Goal: Navigation & Orientation: Understand site structure

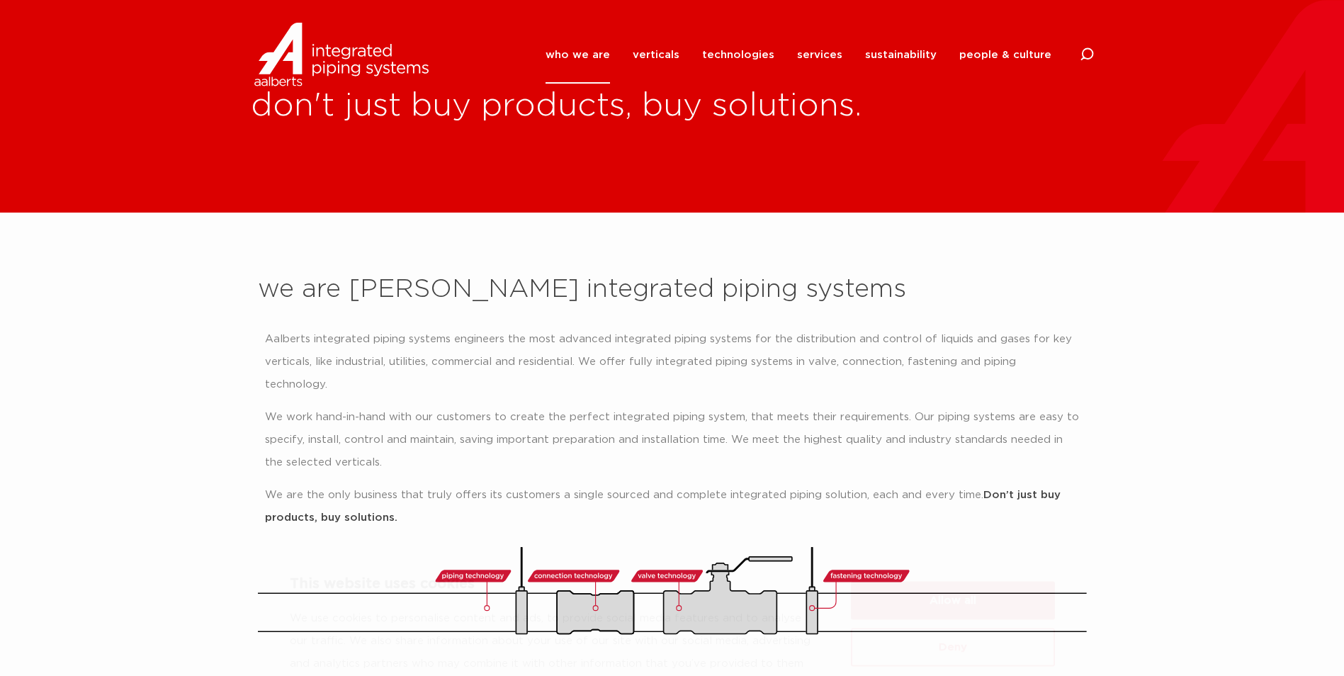
click at [998, 530] on button "Allow all" at bounding box center [953, 535] width 204 height 38
click at [835, 55] on link "services" at bounding box center [819, 54] width 45 height 57
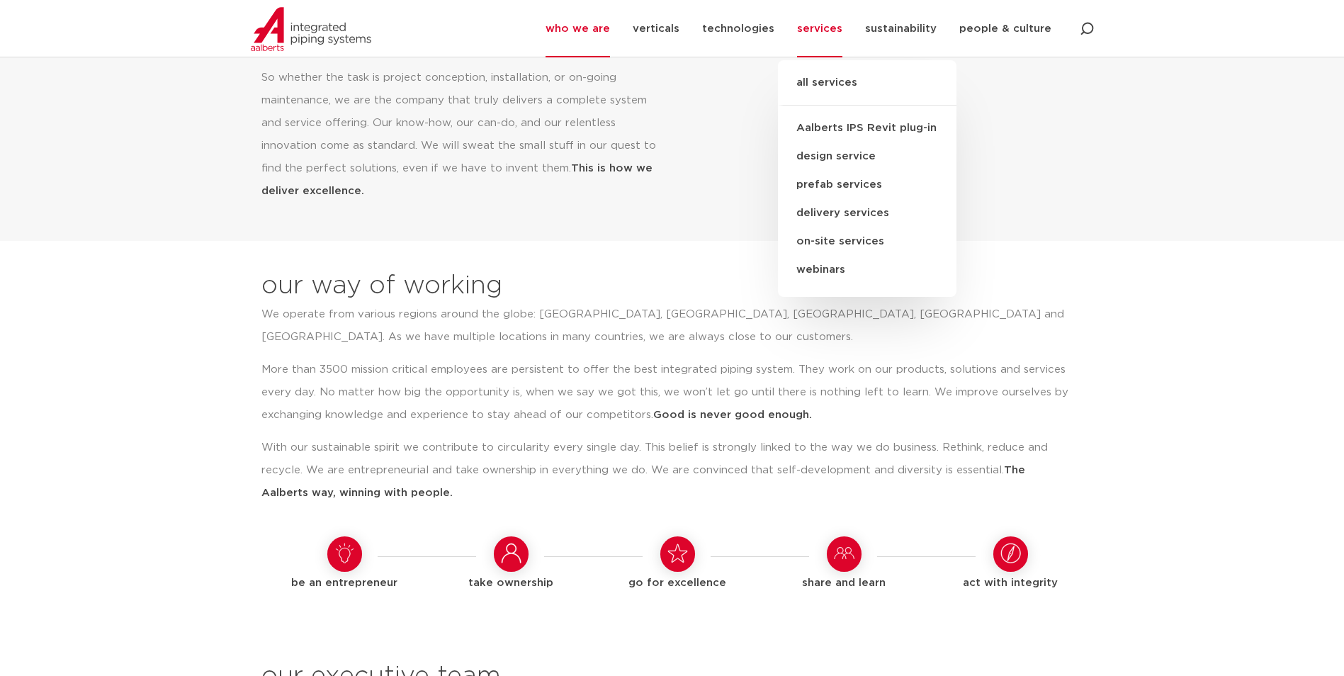
scroll to position [992, 0]
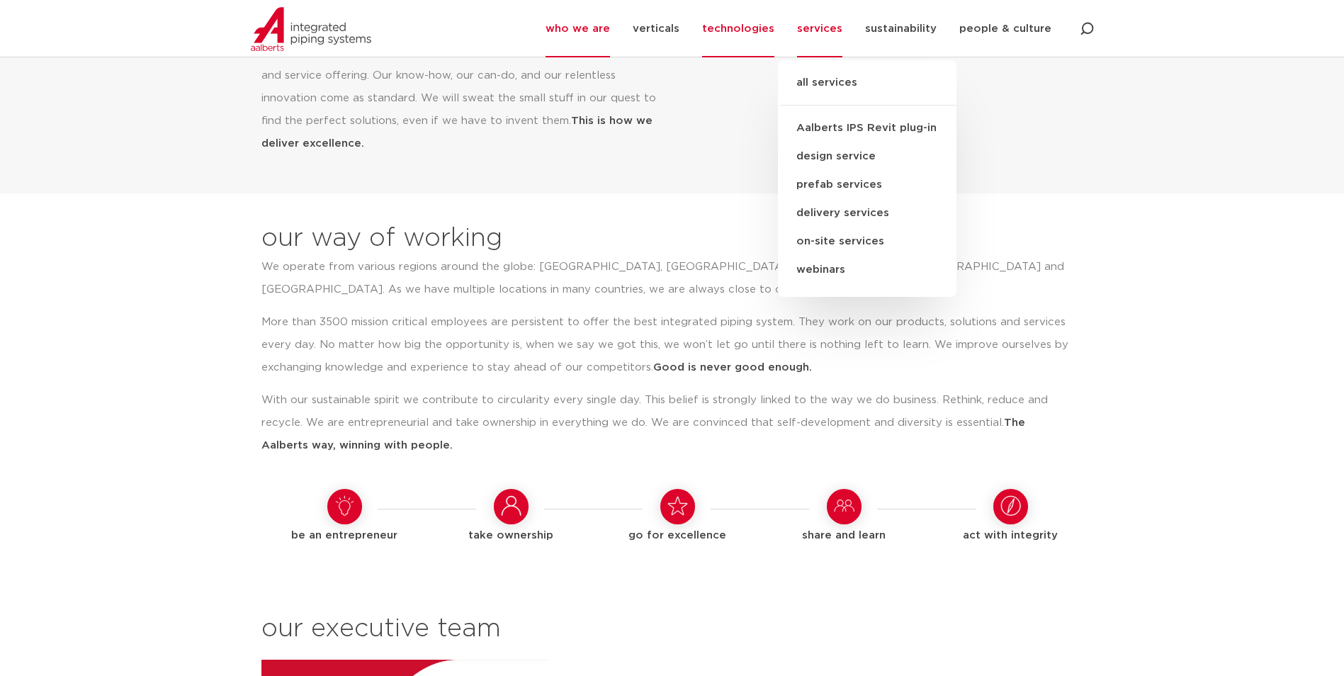
click at [767, 28] on link "technologies" at bounding box center [738, 28] width 72 height 57
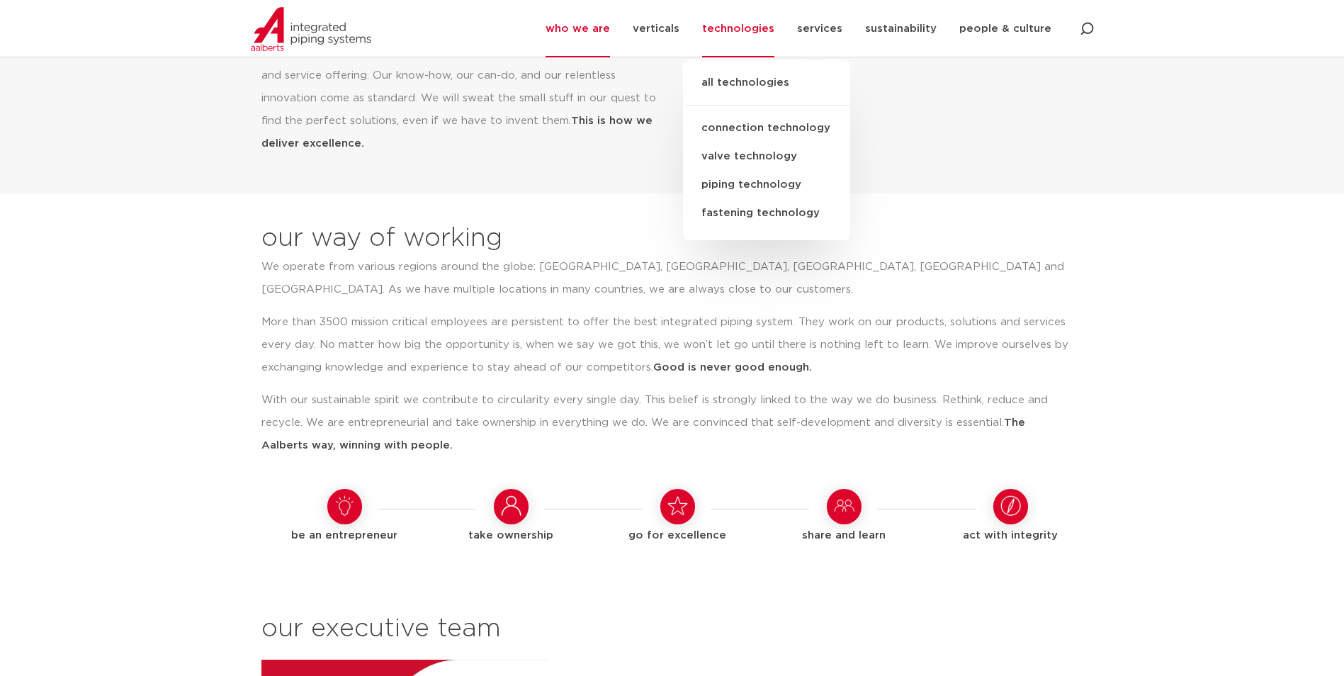
click at [766, 79] on link "all technologies" at bounding box center [766, 89] width 167 height 31
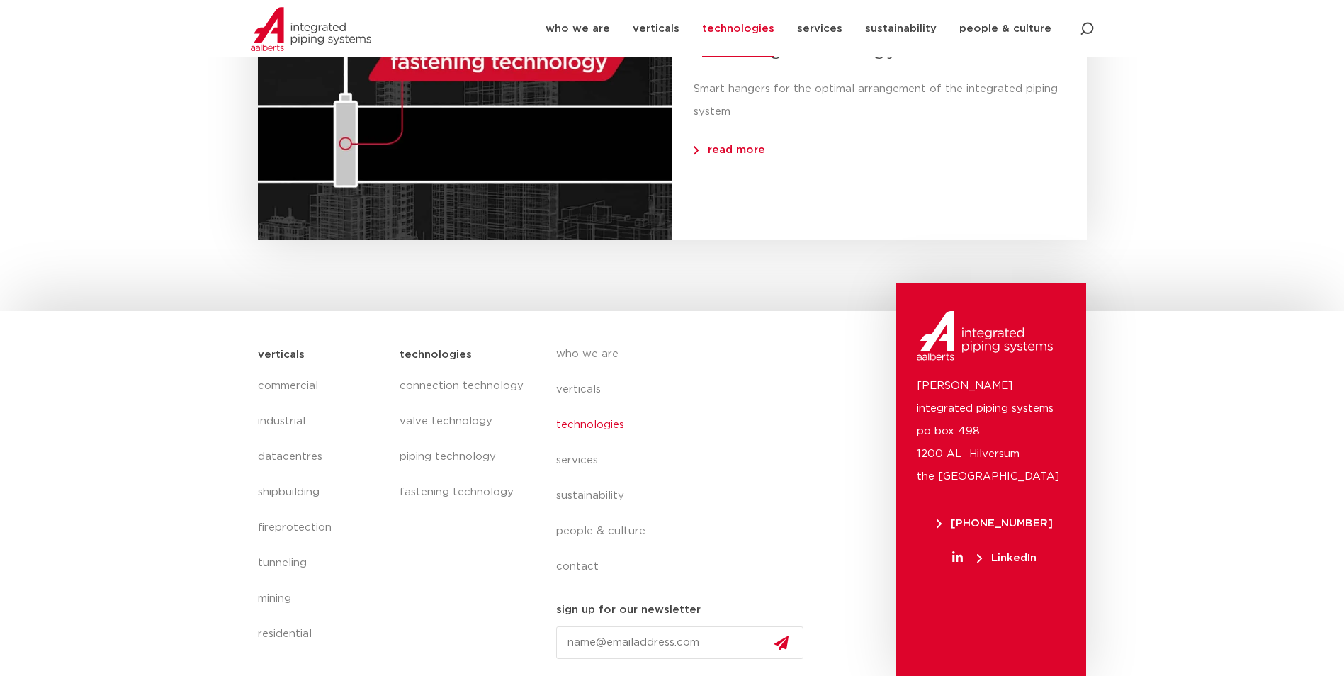
scroll to position [1522, 0]
